Goal: Task Accomplishment & Management: Manage account settings

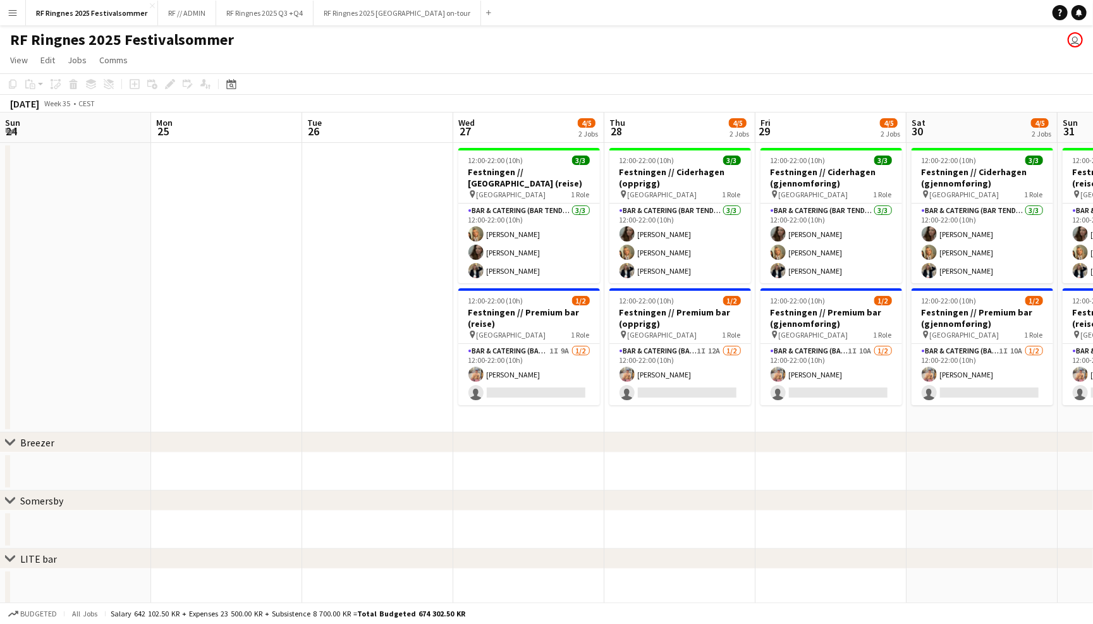
scroll to position [0, 291]
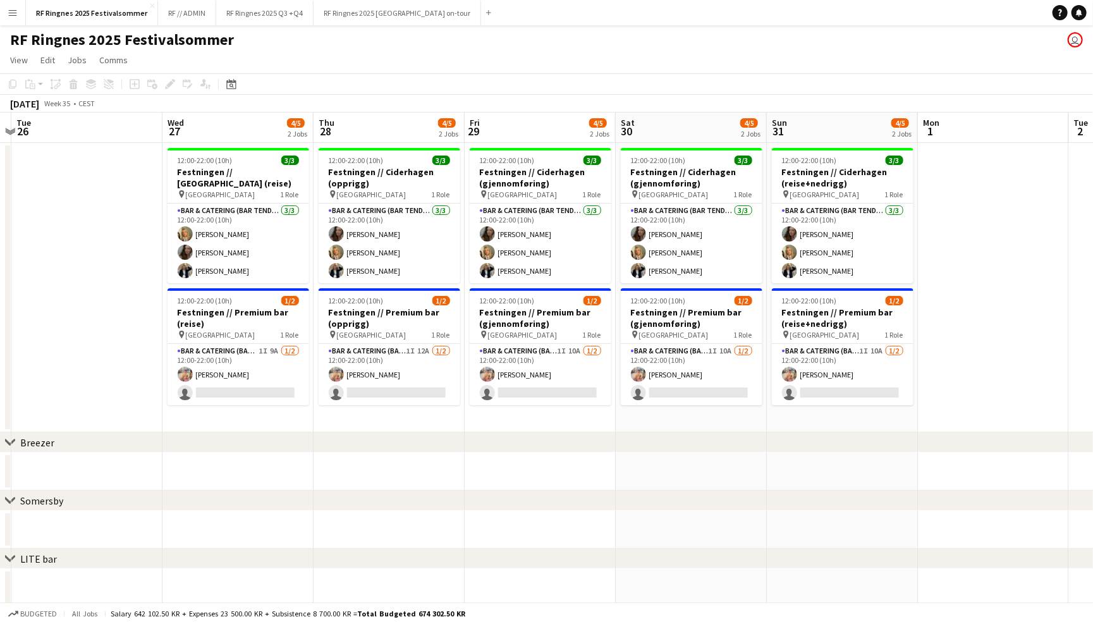
click at [24, 11] on app-navbar "Menu Boards Boards Boards All jobs Status Workforce Workforce My Workforce Recr…" at bounding box center [546, 12] width 1093 height 25
click at [20, 11] on button "Menu" at bounding box center [12, 12] width 25 height 25
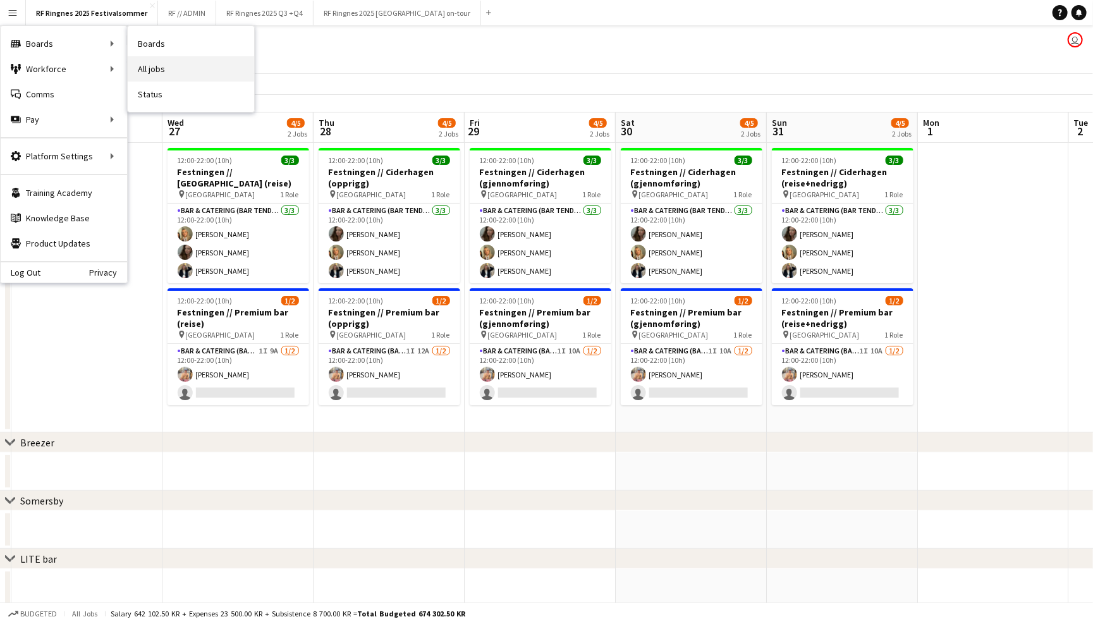
click at [161, 69] on link "All jobs" at bounding box center [191, 68] width 126 height 25
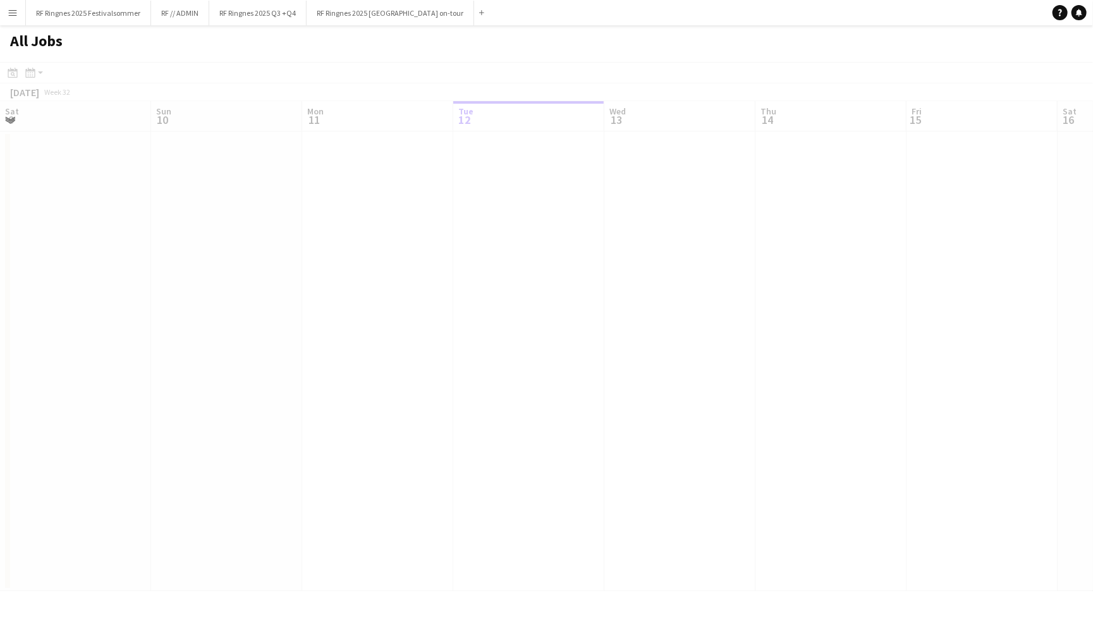
scroll to position [0, 302]
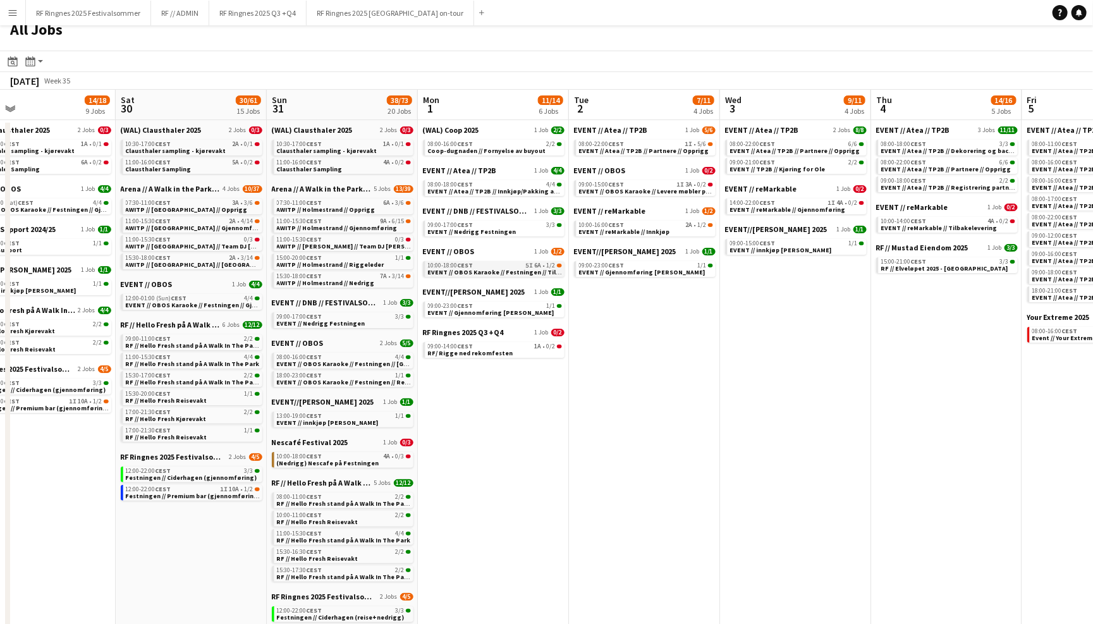
click at [529, 268] on span "EVENT // OBOS Karaoke // Festningen // Tilbakelevering" at bounding box center [512, 272] width 169 height 8
click at [113, 11] on button "RF Ringnes 2025 Festivalsommer Close" at bounding box center [88, 13] width 125 height 25
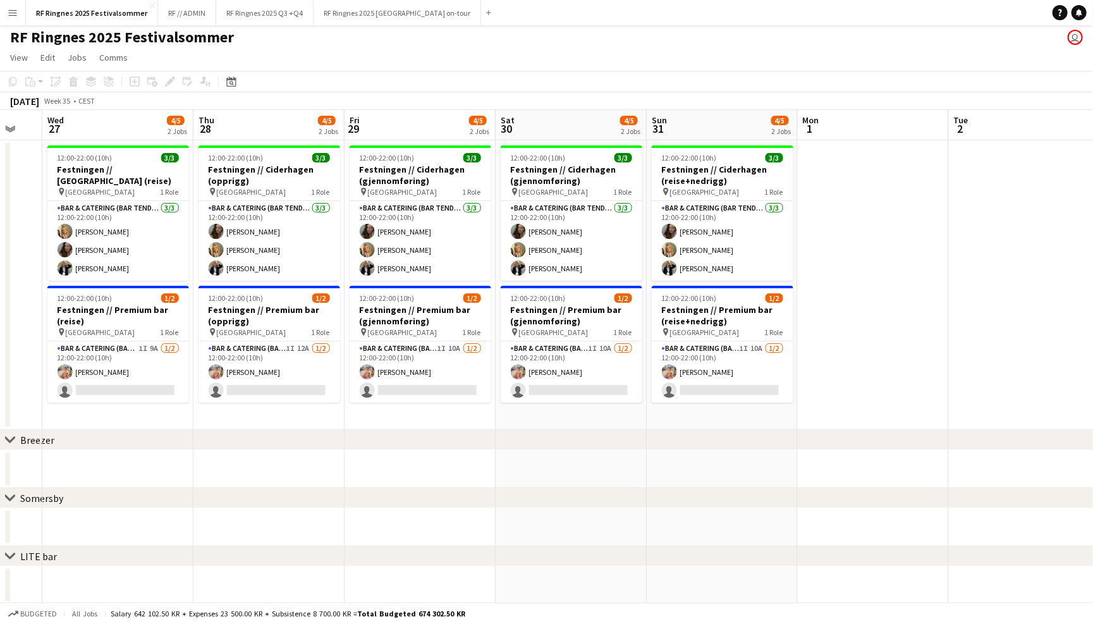
scroll to position [3, 0]
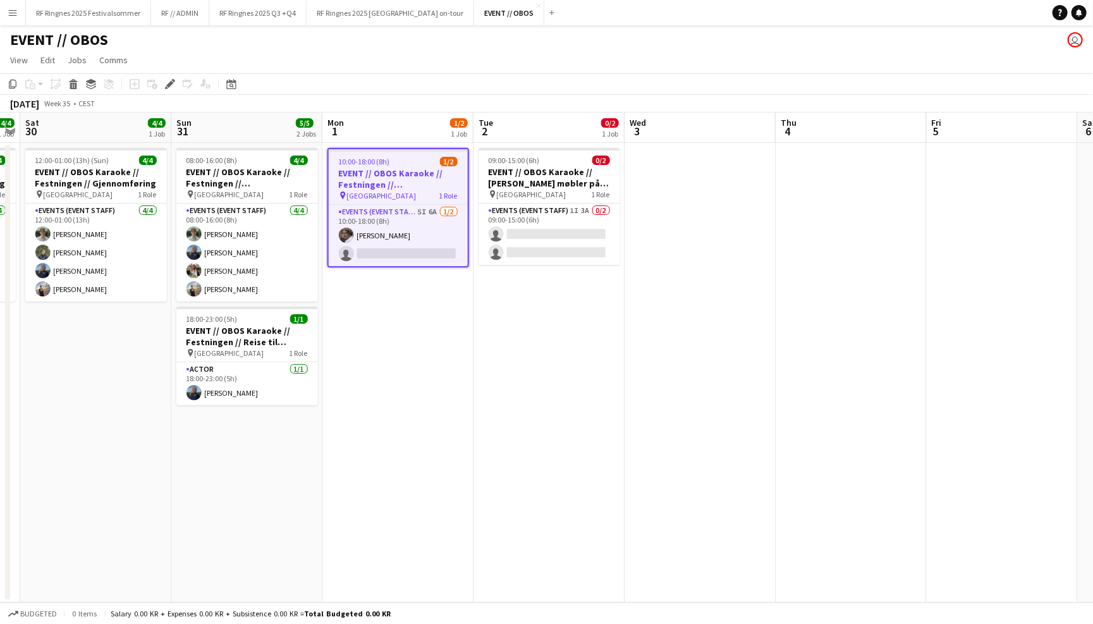
scroll to position [0, 423]
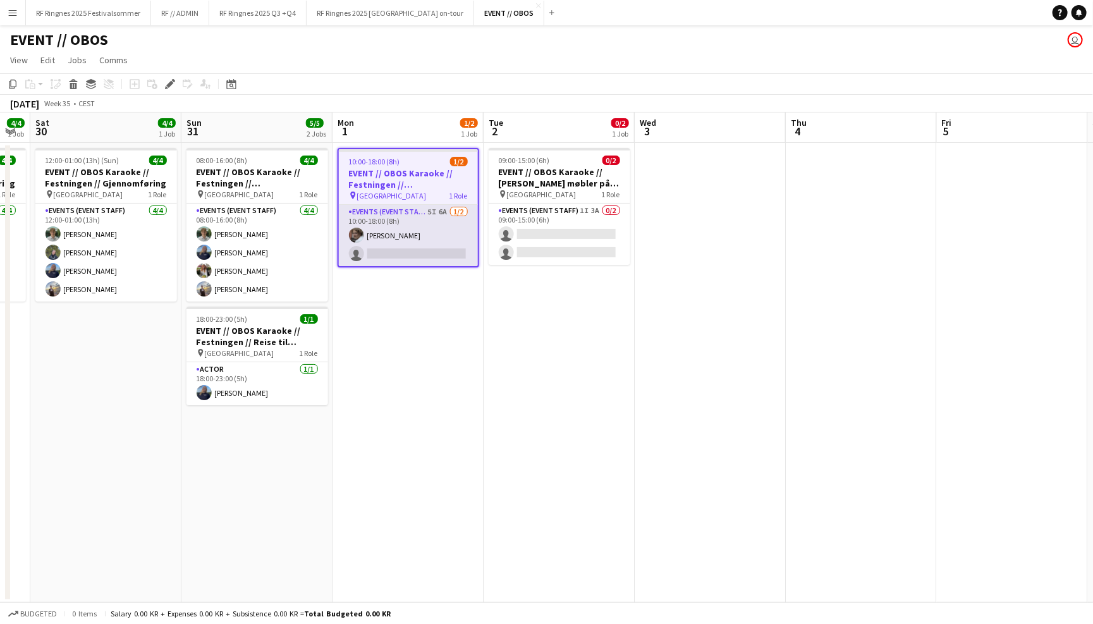
click at [444, 229] on app-card-role "Events (Event Staff) 5I 6A [DATE] 10:00-18:00 (8h) [PERSON_NAME] single-neutral…" at bounding box center [408, 235] width 139 height 61
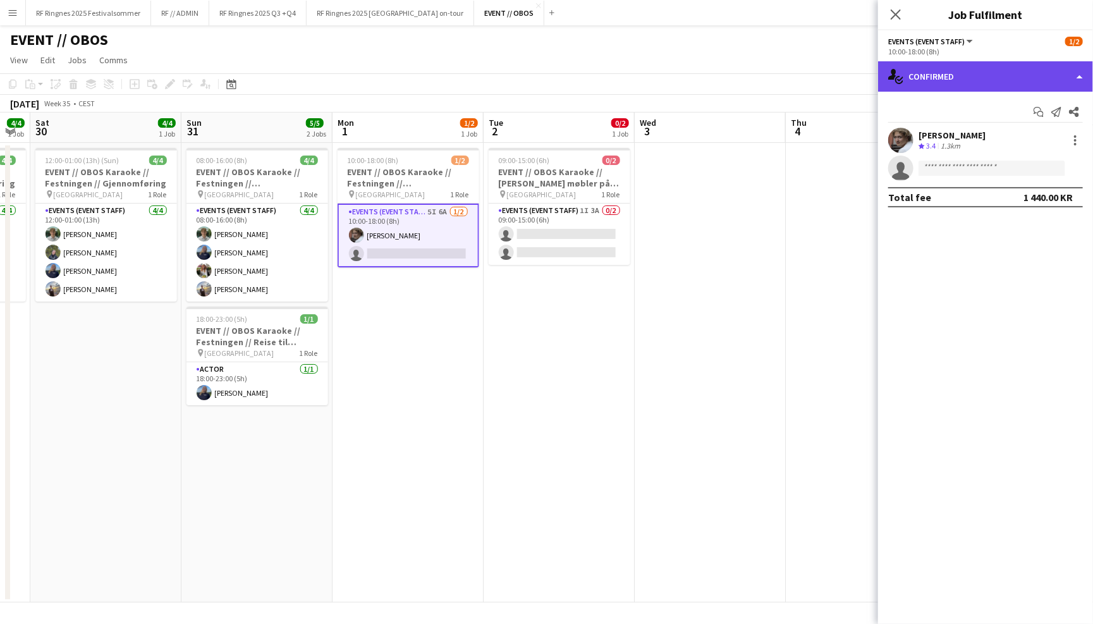
click at [951, 77] on div "single-neutral-actions-check-2 Confirmed" at bounding box center [985, 76] width 215 height 30
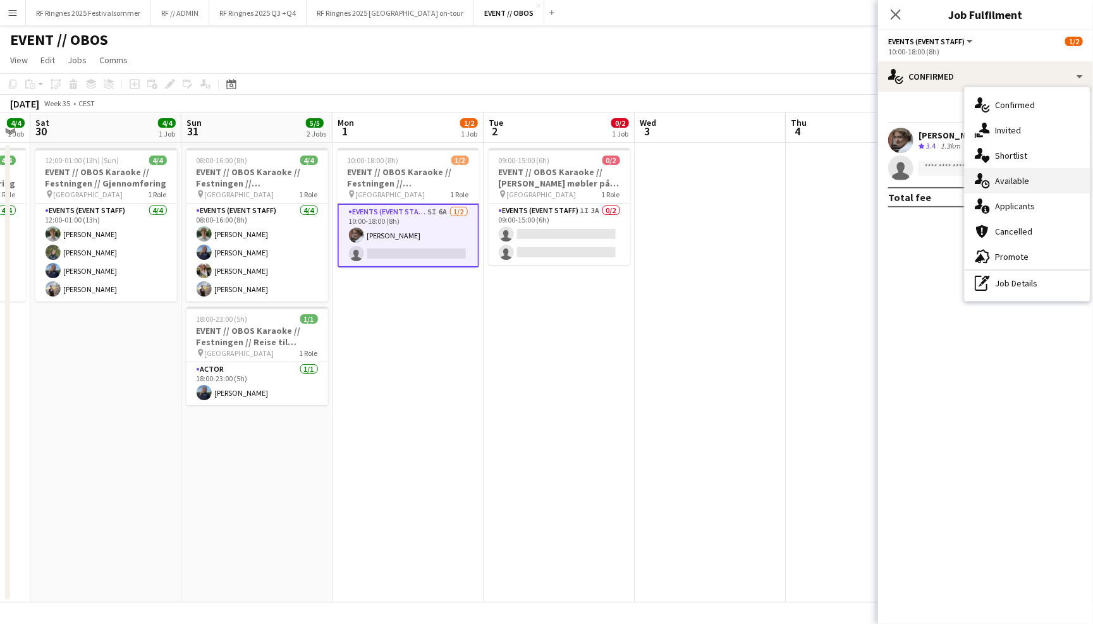
click at [1018, 186] on div "single-neutral-actions-upload Available" at bounding box center [1027, 180] width 125 height 25
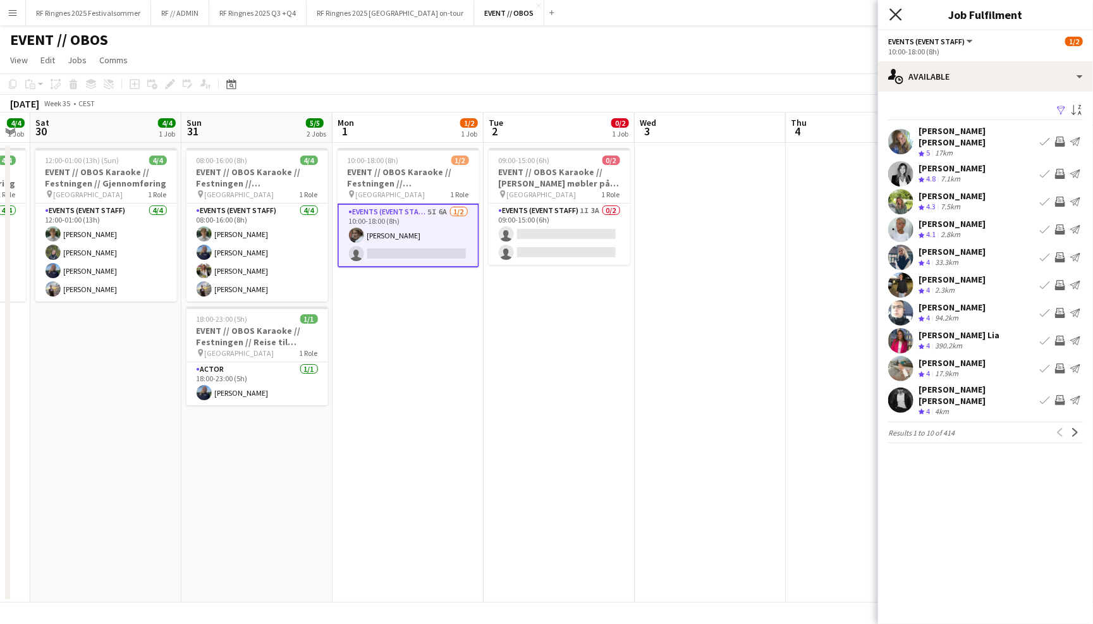
click at [895, 15] on icon at bounding box center [895, 14] width 12 height 12
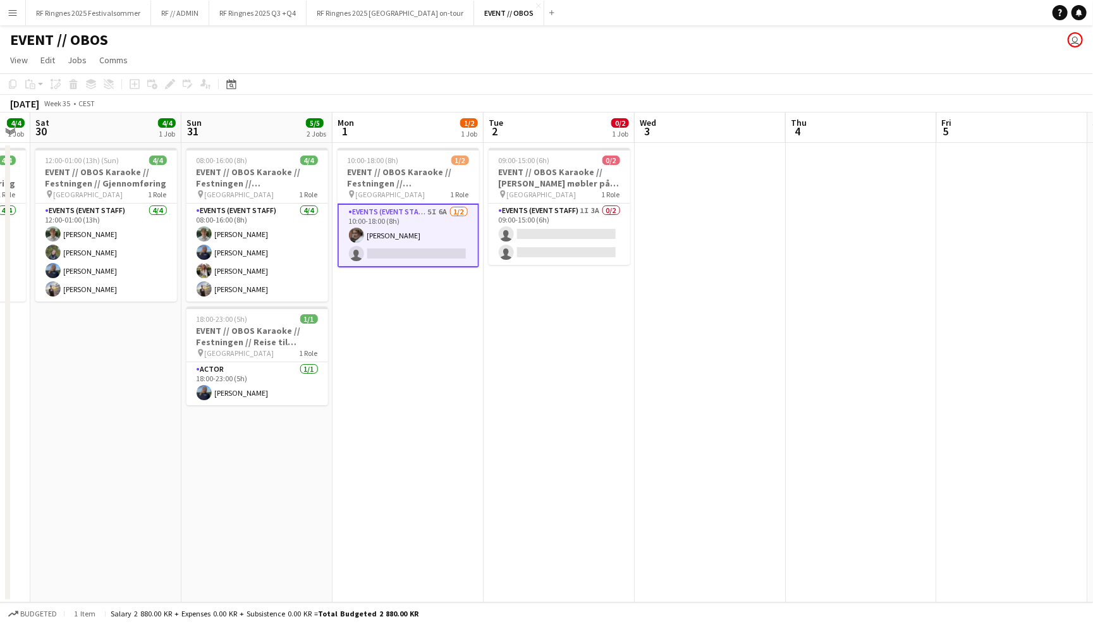
click at [843, 39] on div "EVENT // OBOS user" at bounding box center [546, 37] width 1093 height 24
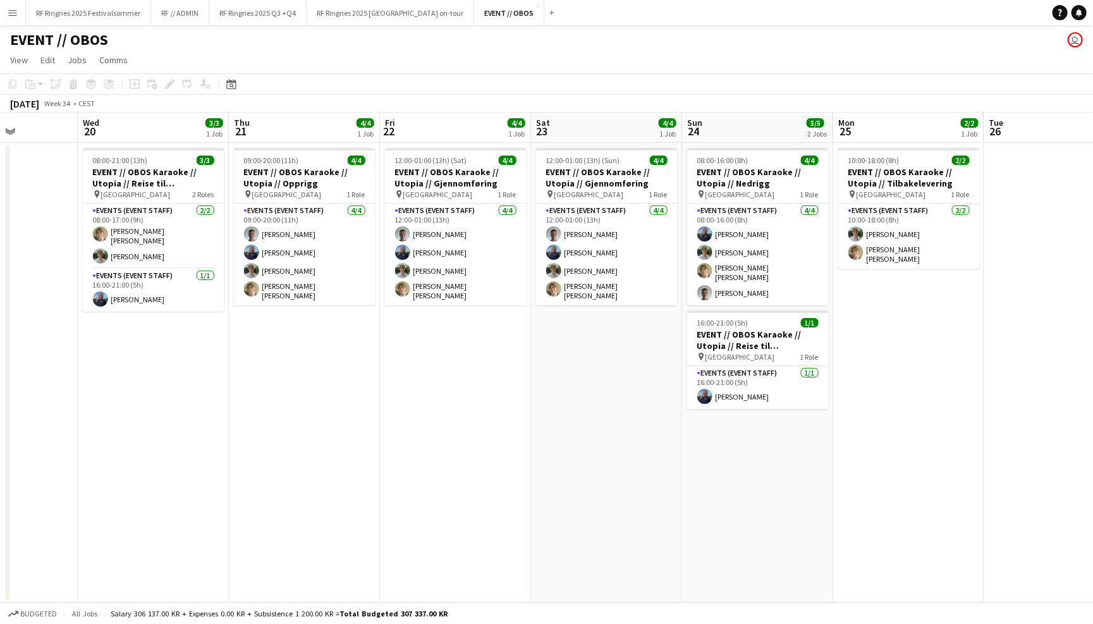
scroll to position [0, 376]
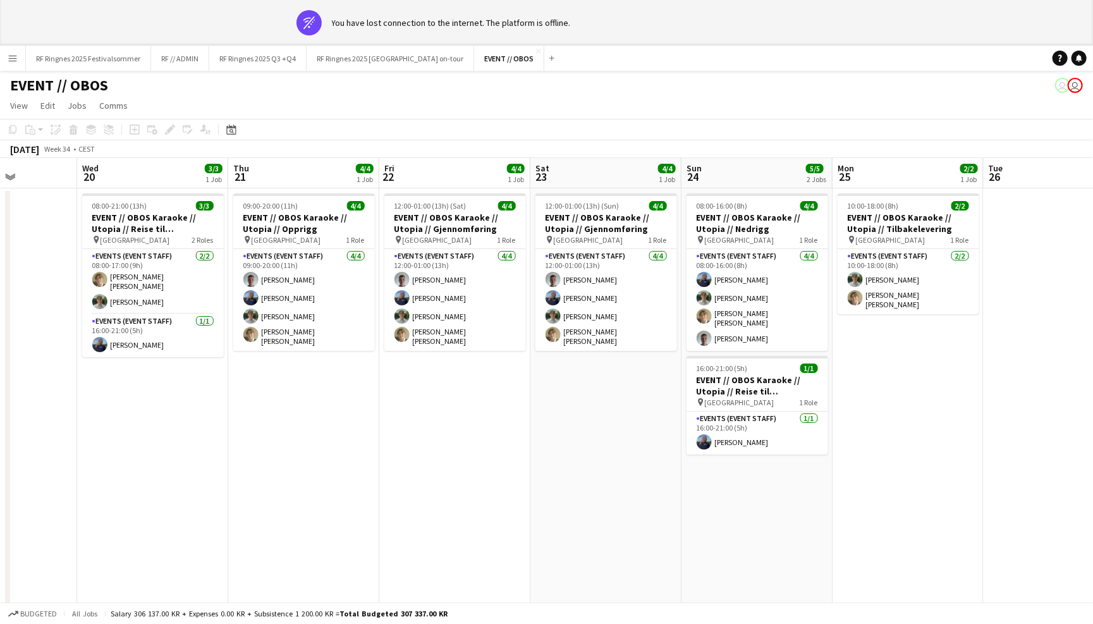
click at [9, 58] on app-icon "Menu" at bounding box center [13, 58] width 10 height 10
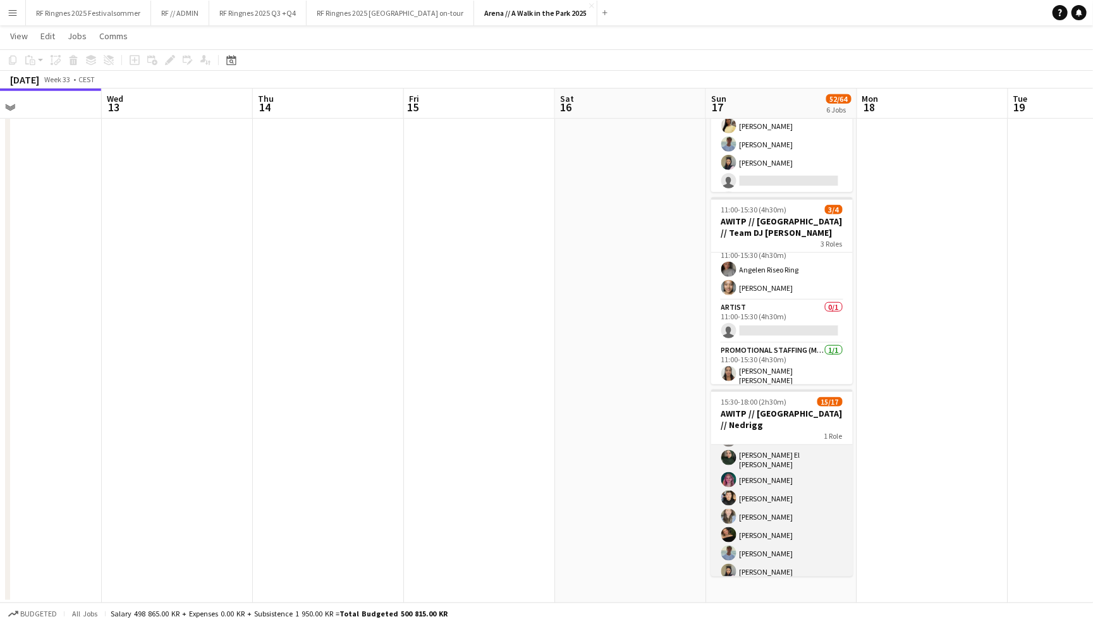
scroll to position [178, 0]
